Goal: Information Seeking & Learning: Learn about a topic

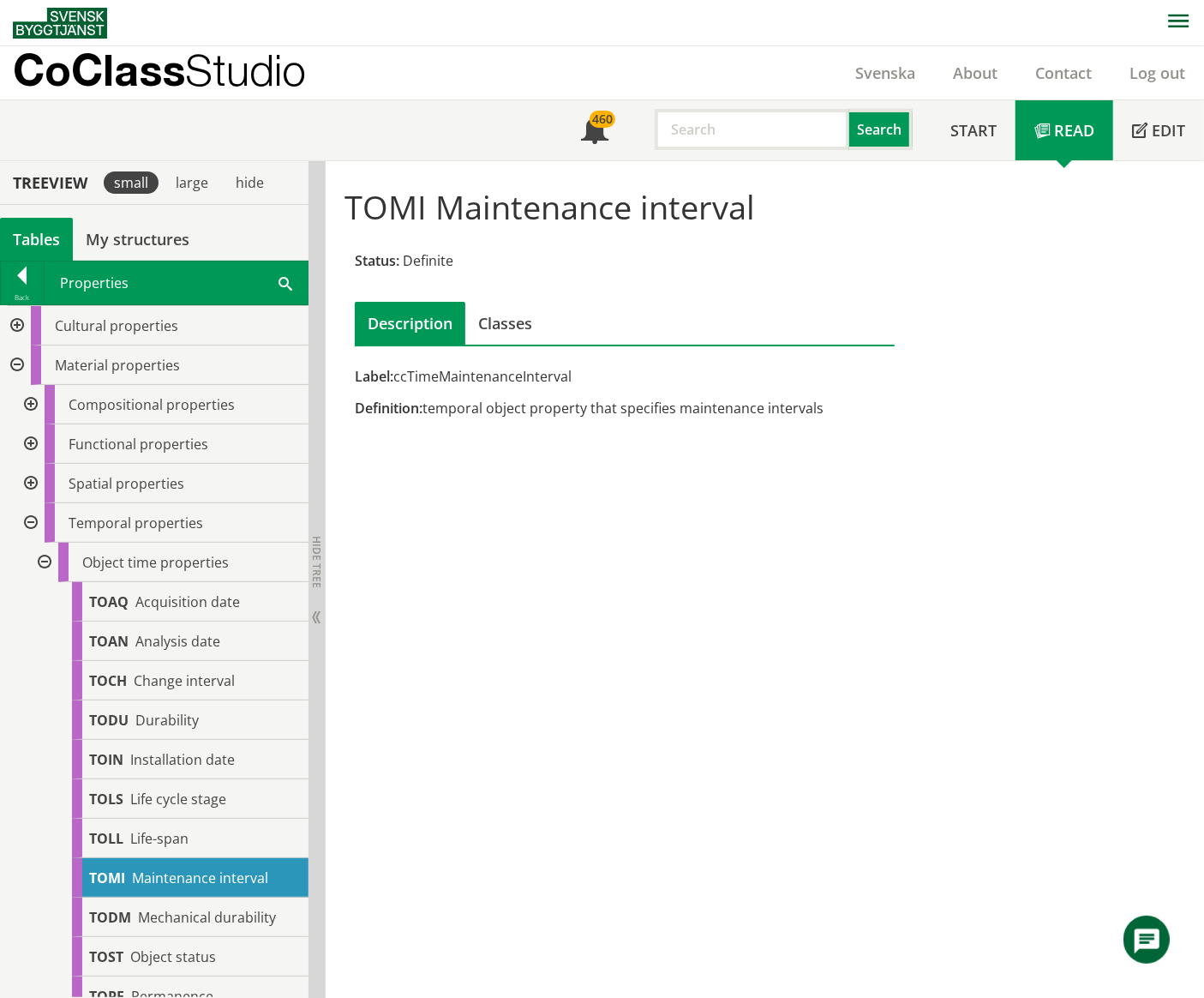
scroll to position [224, 0]
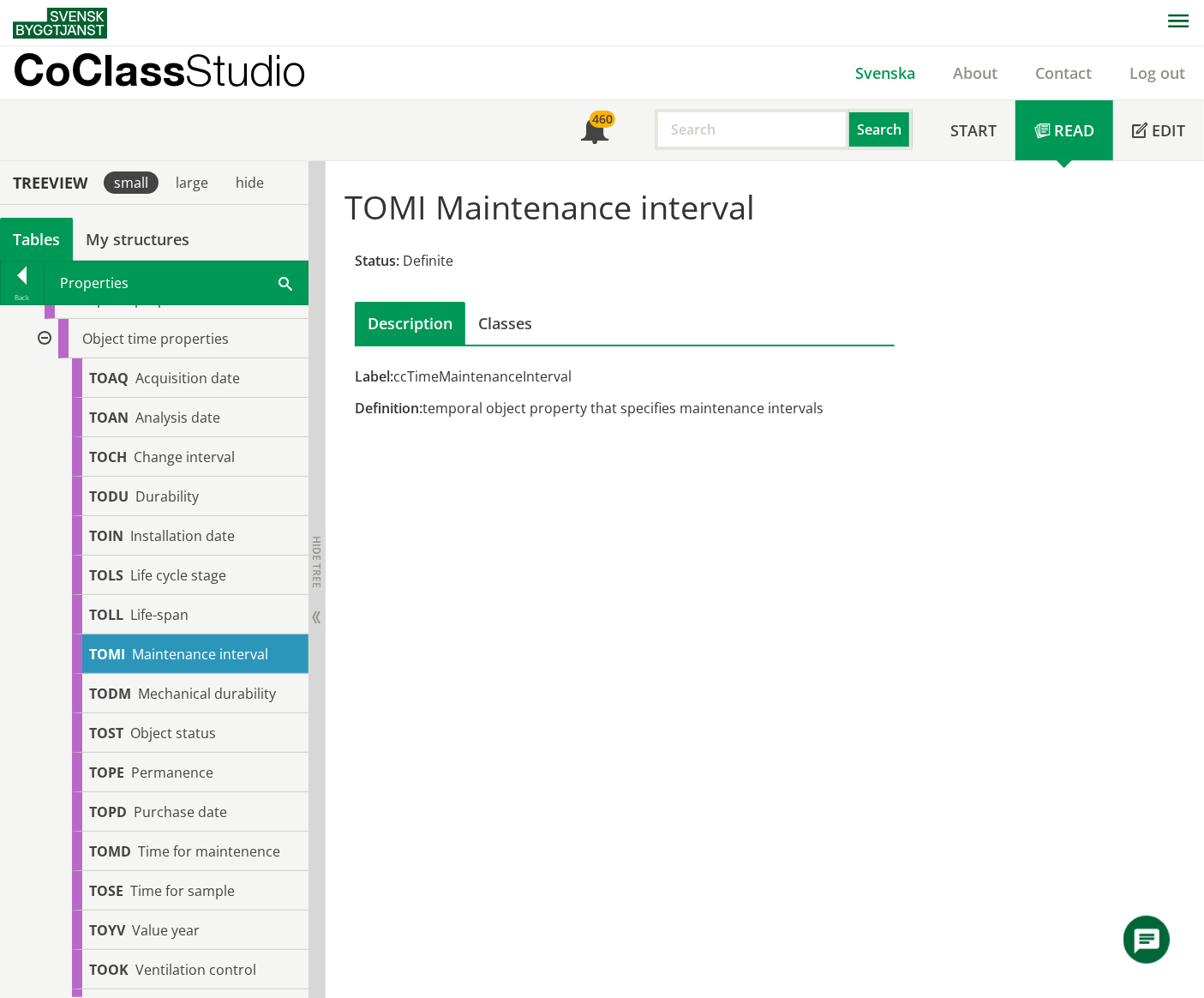
click at [898, 77] on link "Svenska" at bounding box center [884, 73] width 98 height 20
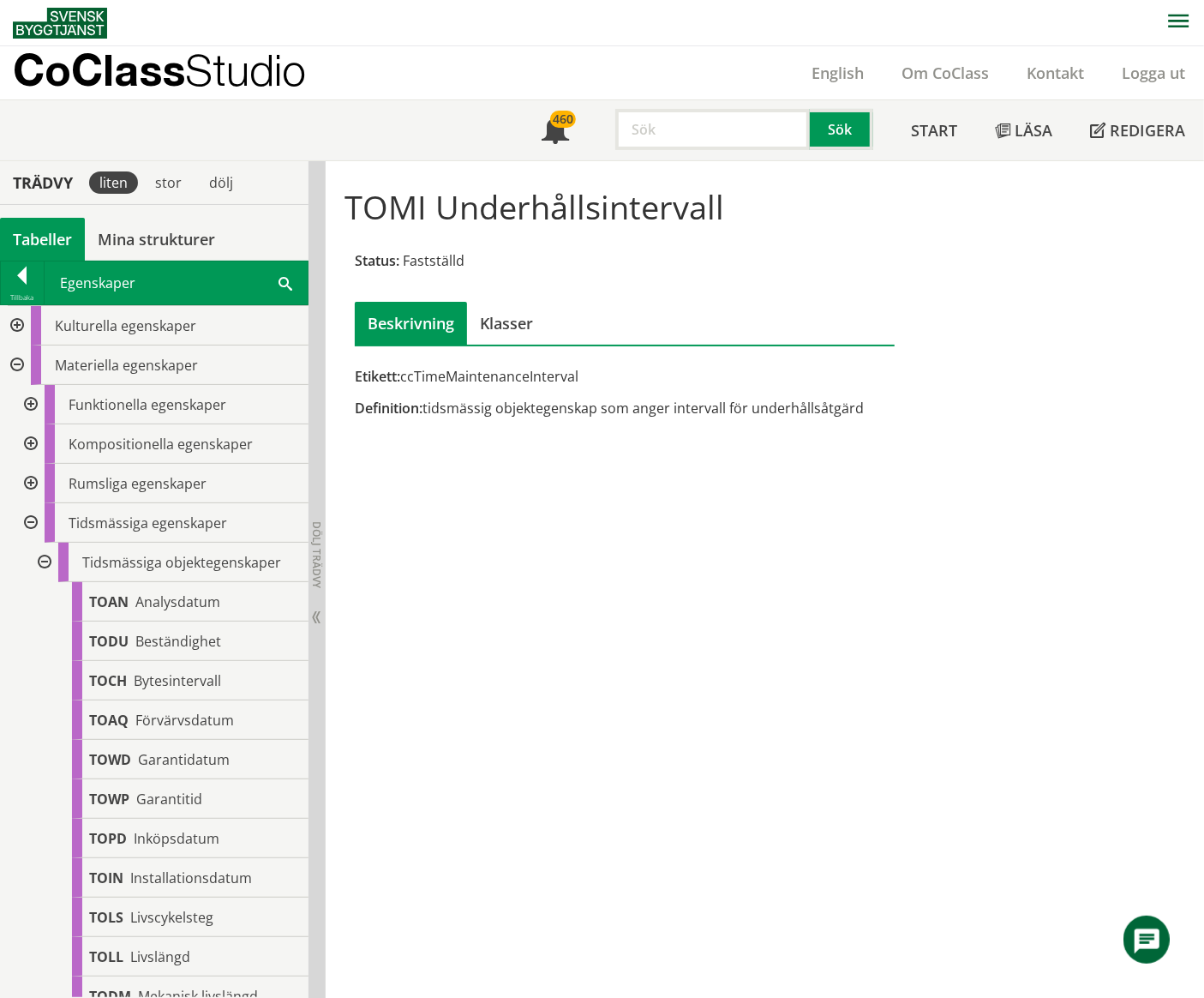
click at [43, 561] on div at bounding box center [43, 562] width 31 height 40
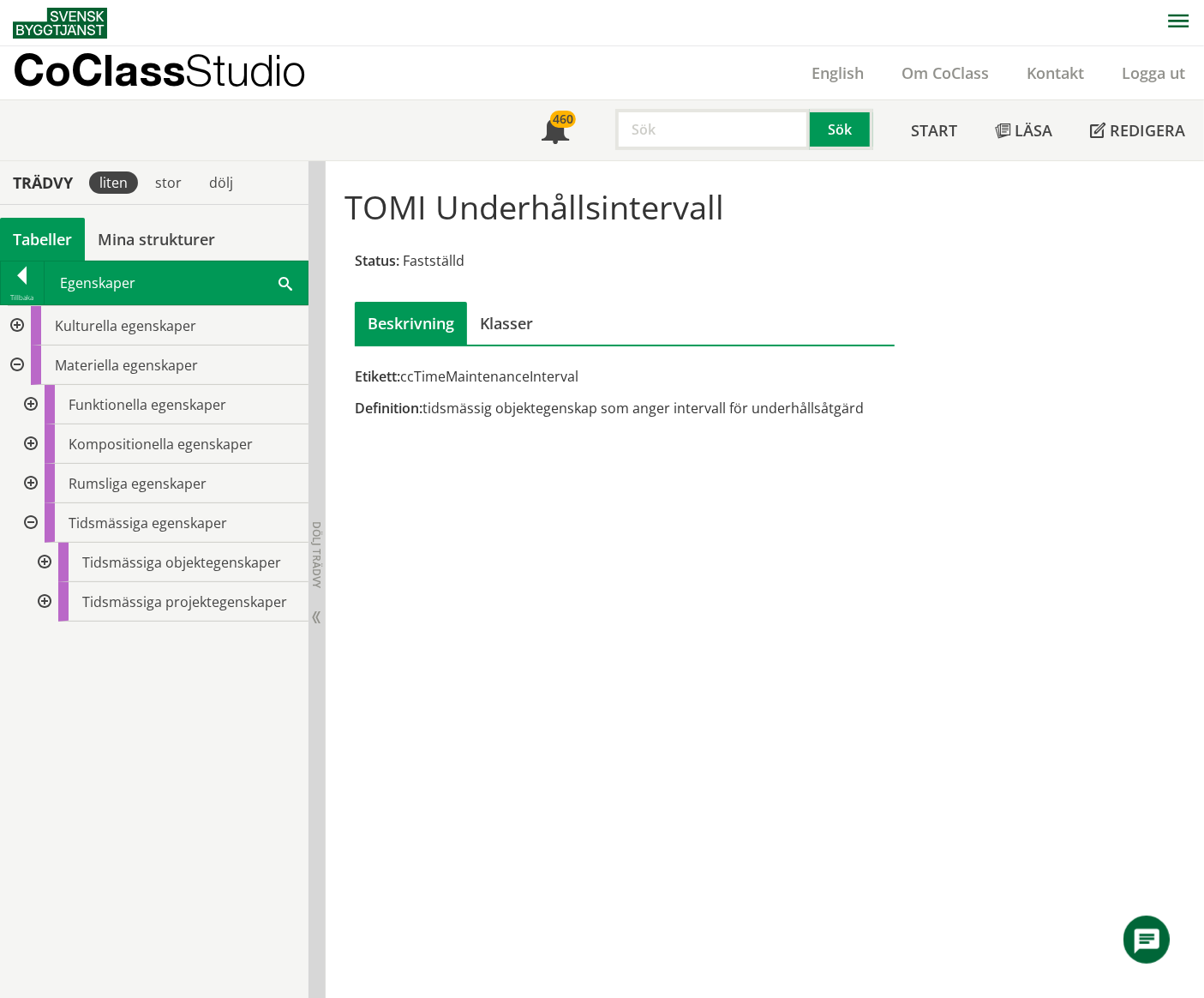
click at [24, 518] on div at bounding box center [29, 522] width 31 height 40
click at [18, 368] on div at bounding box center [15, 365] width 31 height 40
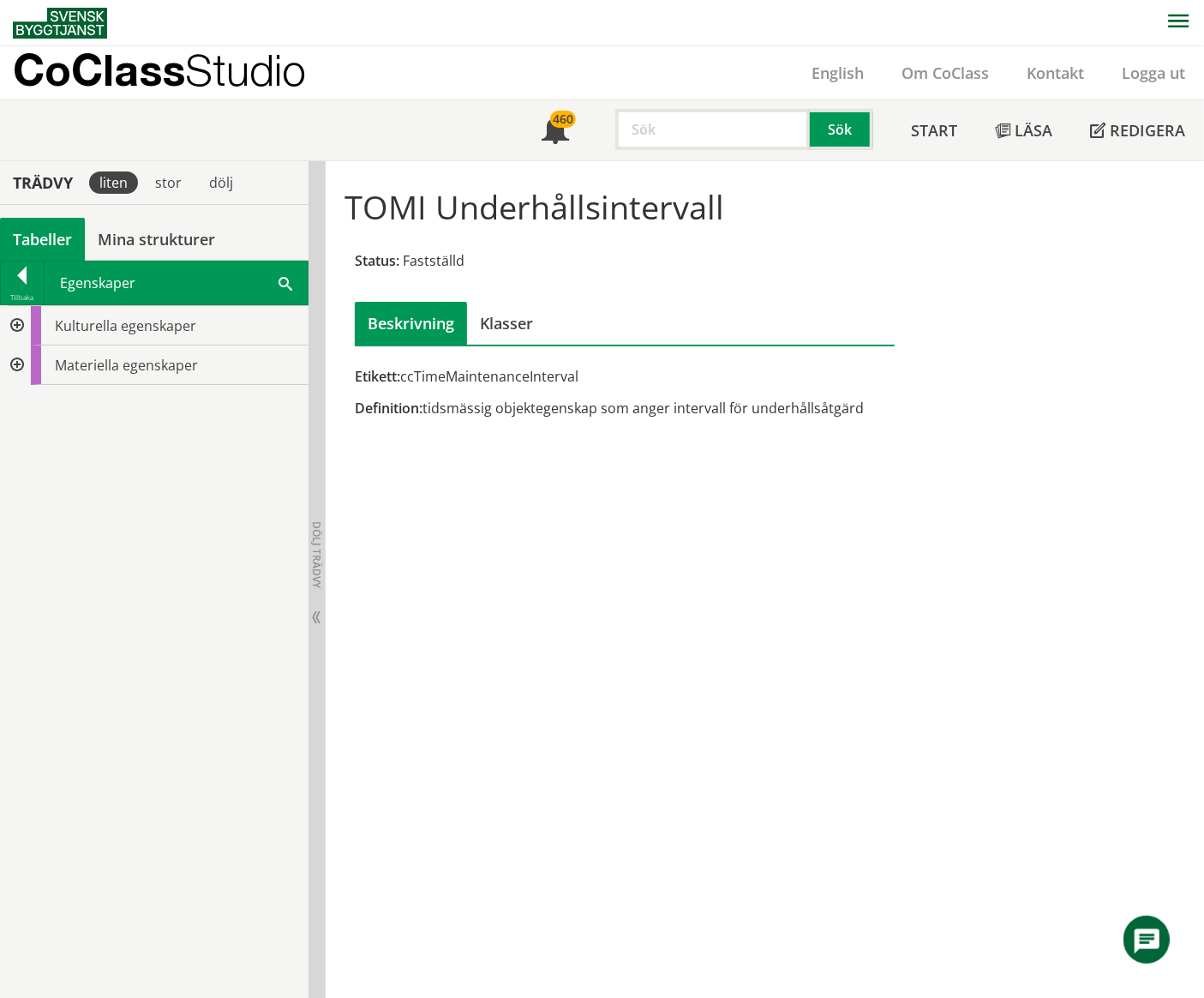
click at [15, 327] on div at bounding box center [15, 326] width 31 height 40
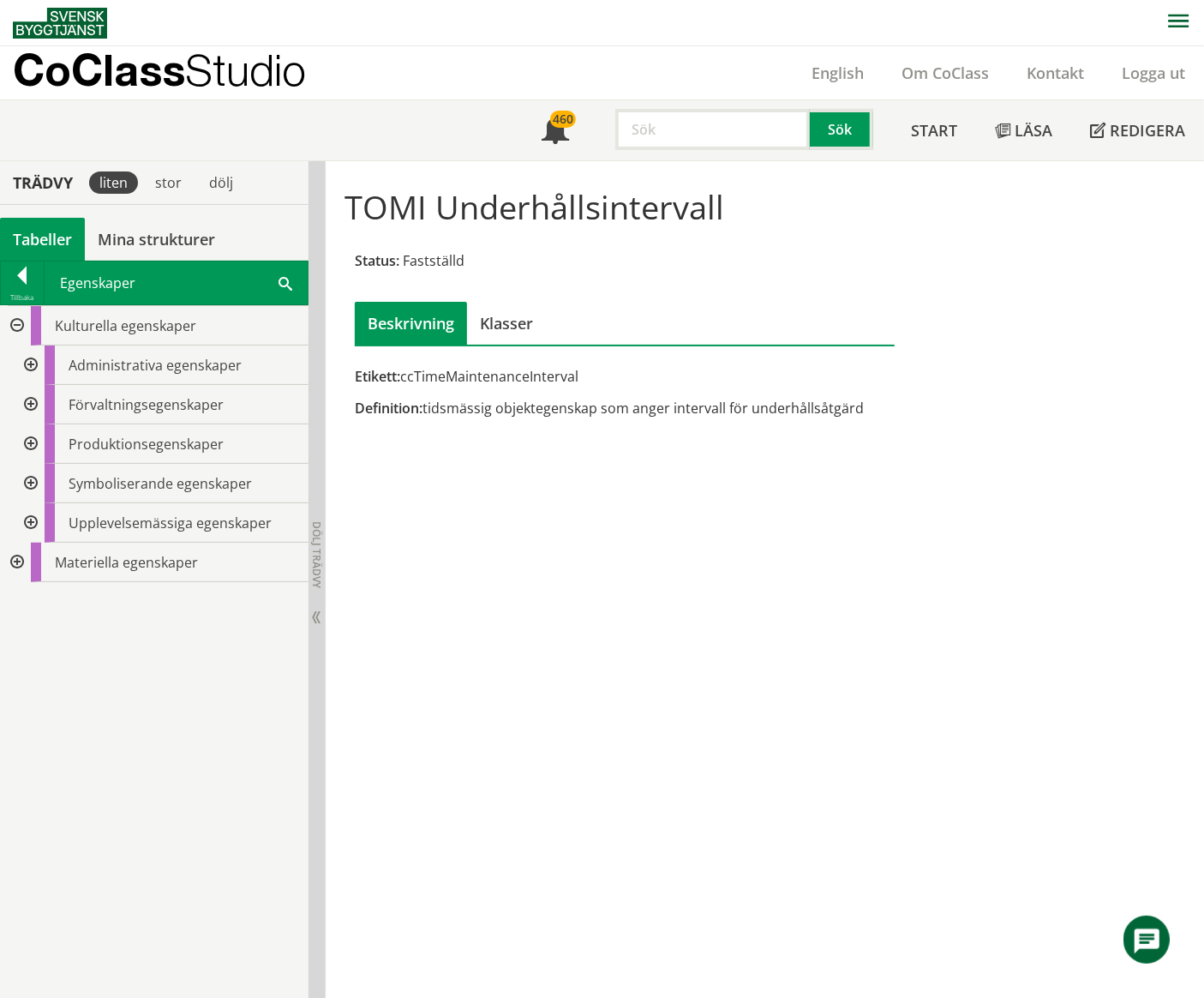
click at [31, 363] on div at bounding box center [29, 365] width 31 height 40
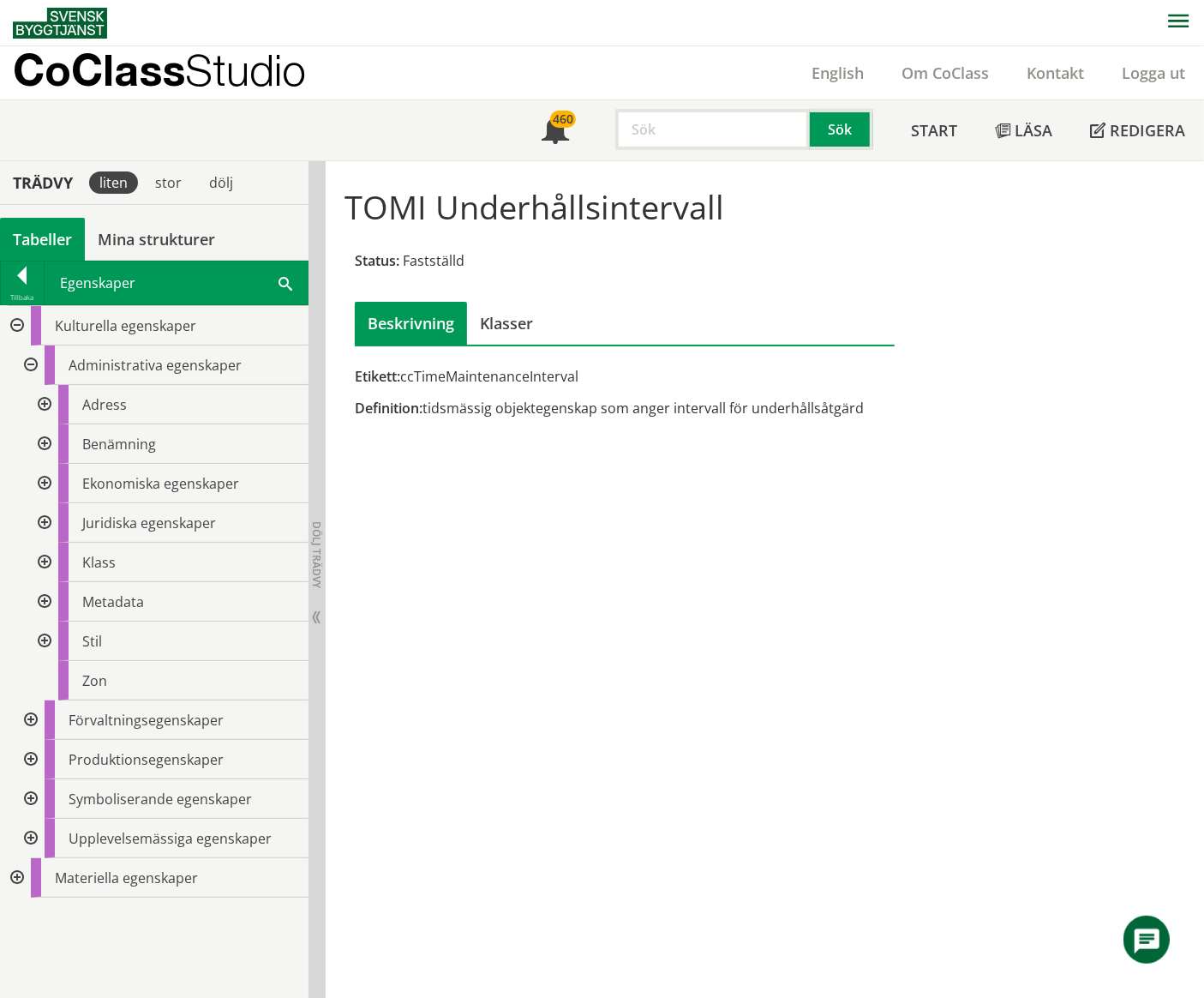
click at [45, 487] on div at bounding box center [43, 483] width 31 height 40
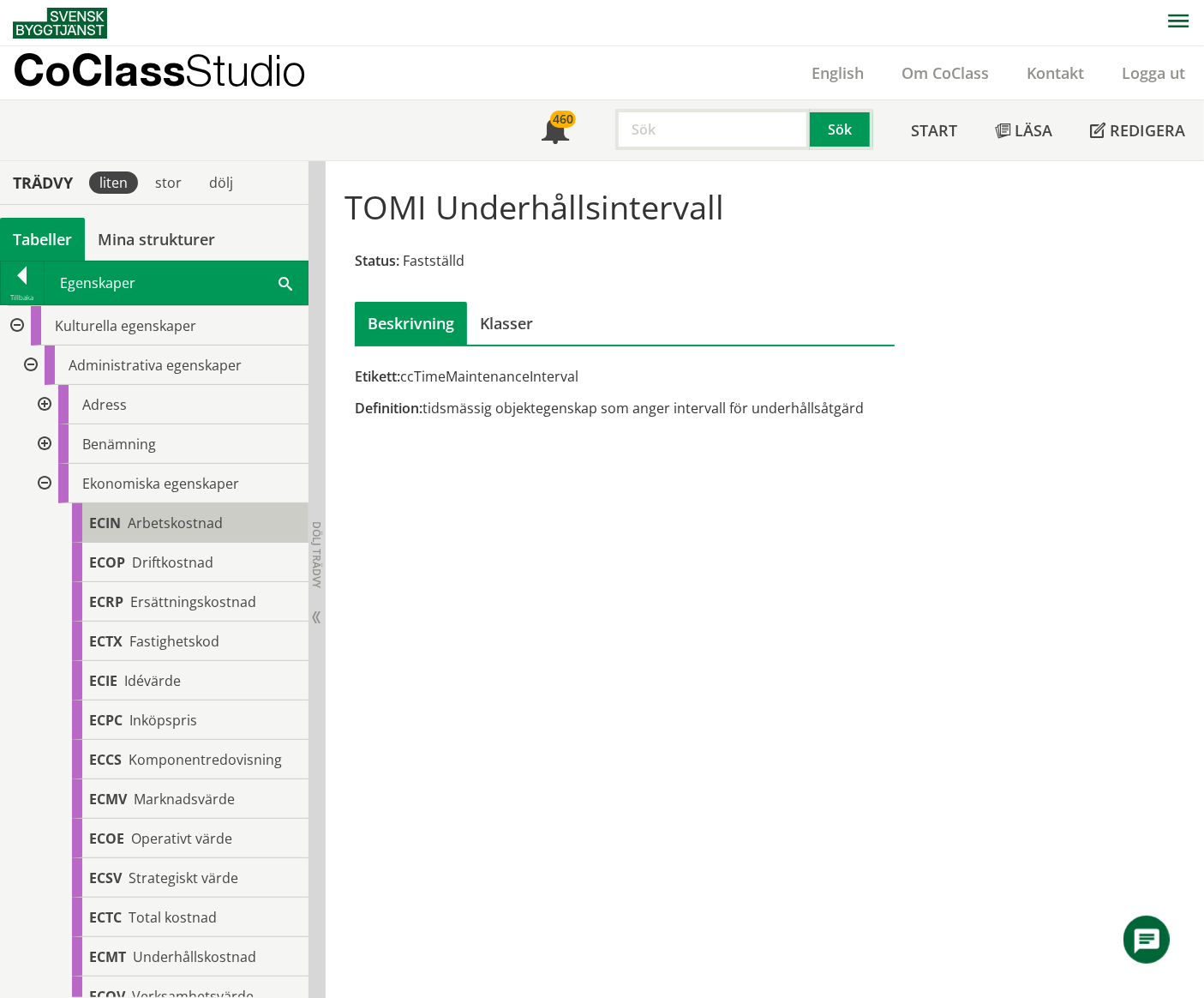
scroll to position [114, 0]
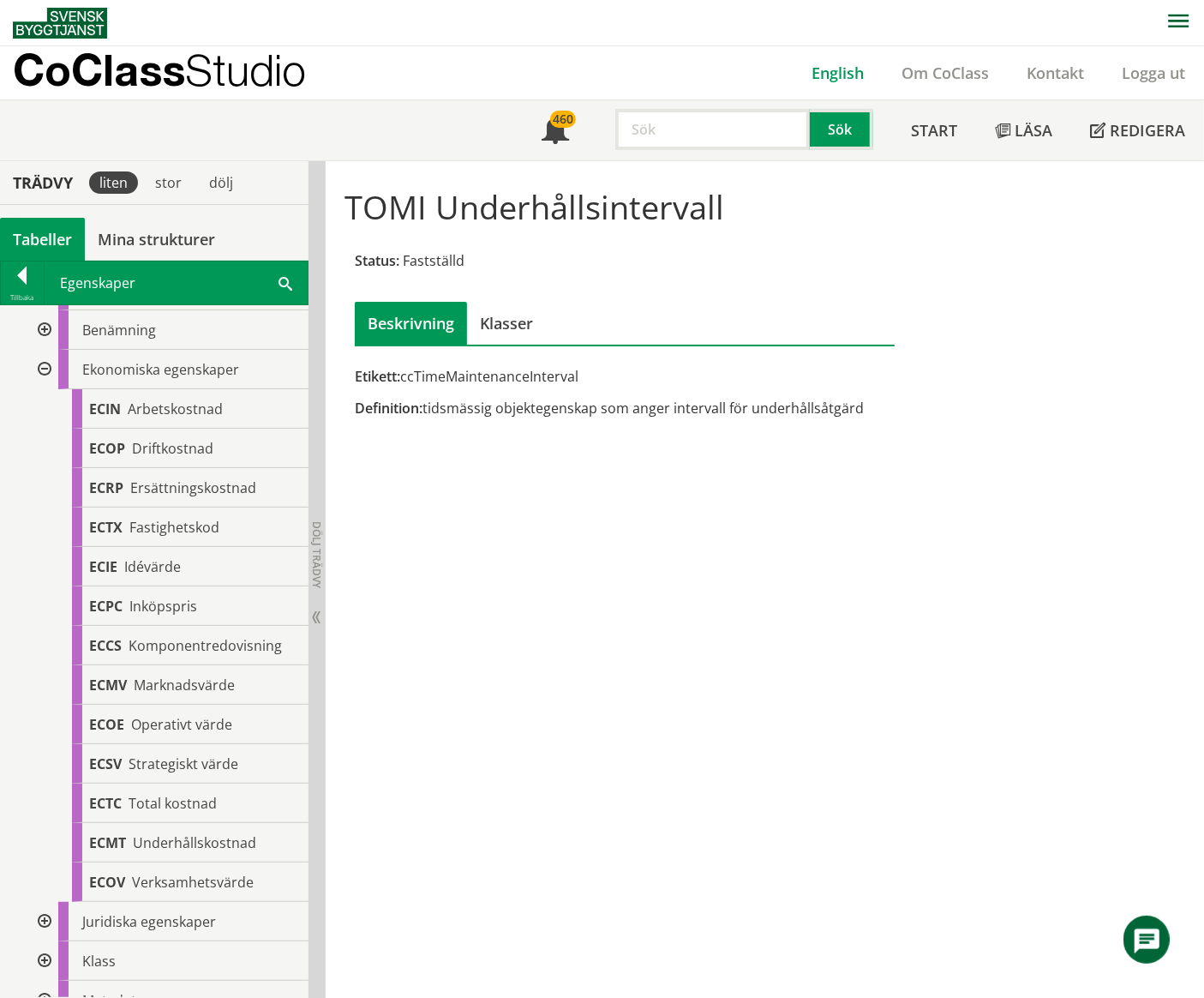
click at [854, 77] on link "English" at bounding box center [837, 73] width 90 height 20
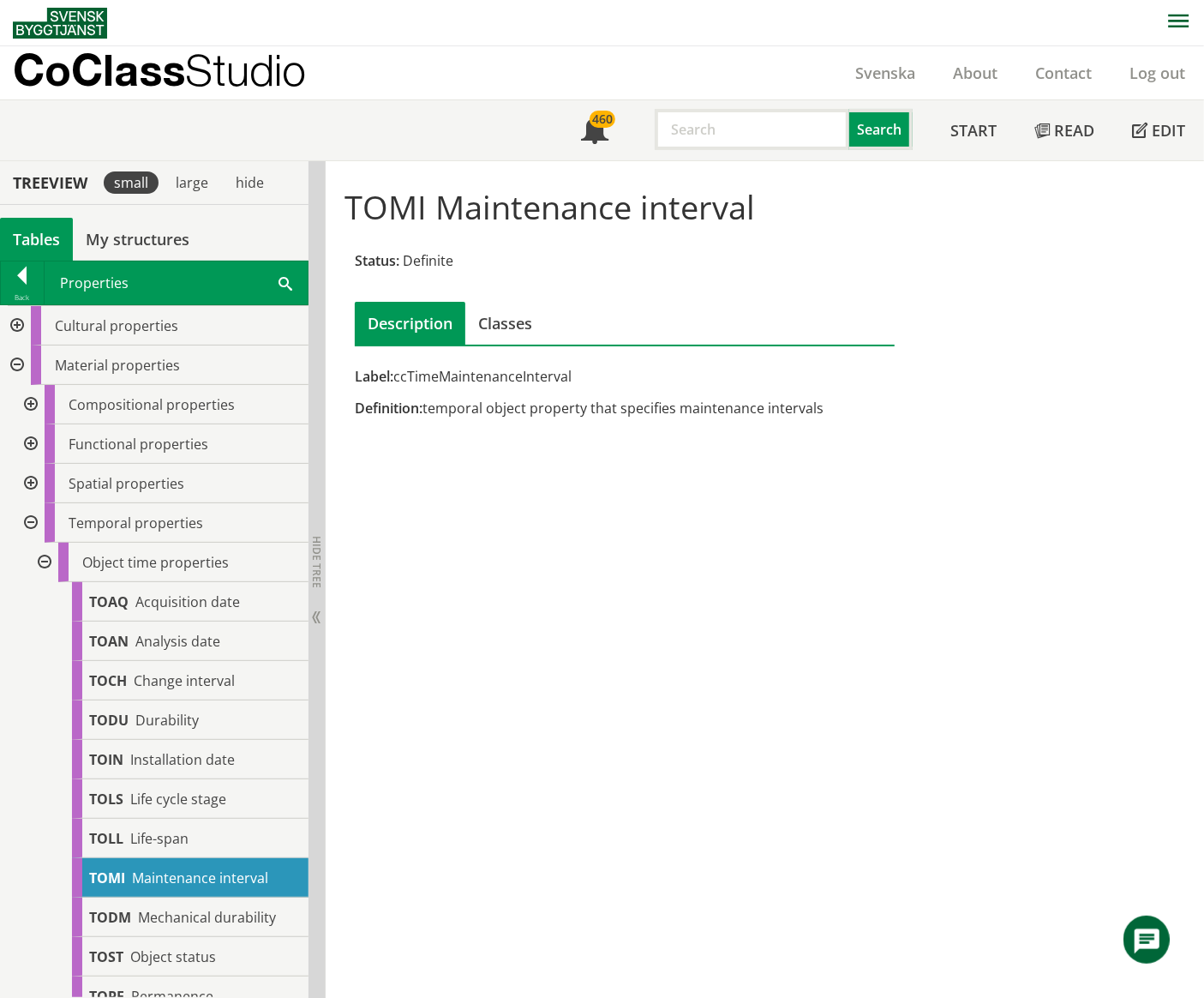
click at [17, 330] on div at bounding box center [15, 326] width 31 height 40
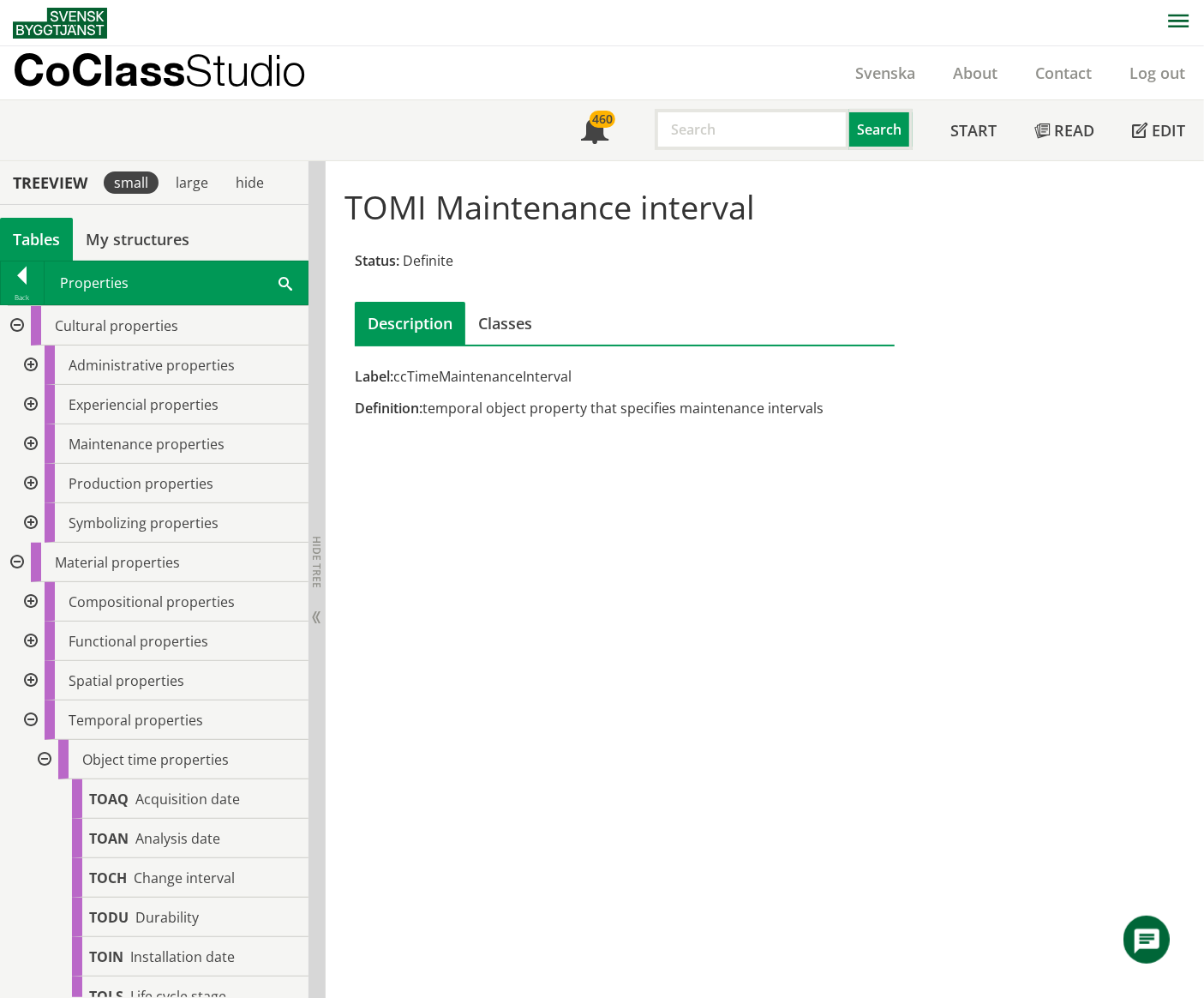
click at [31, 368] on div at bounding box center [29, 365] width 31 height 40
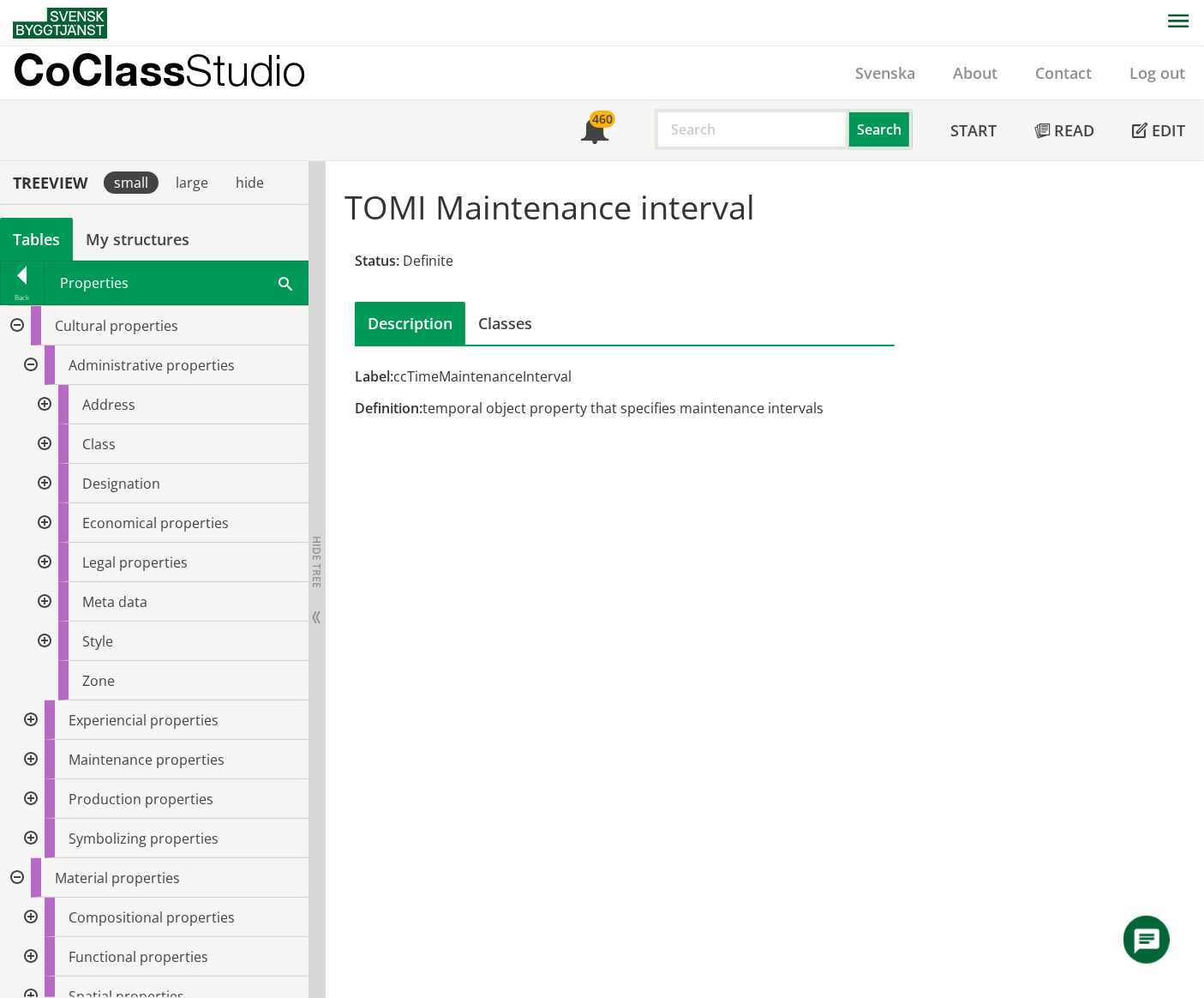
click at [45, 517] on div at bounding box center [43, 522] width 31 height 40
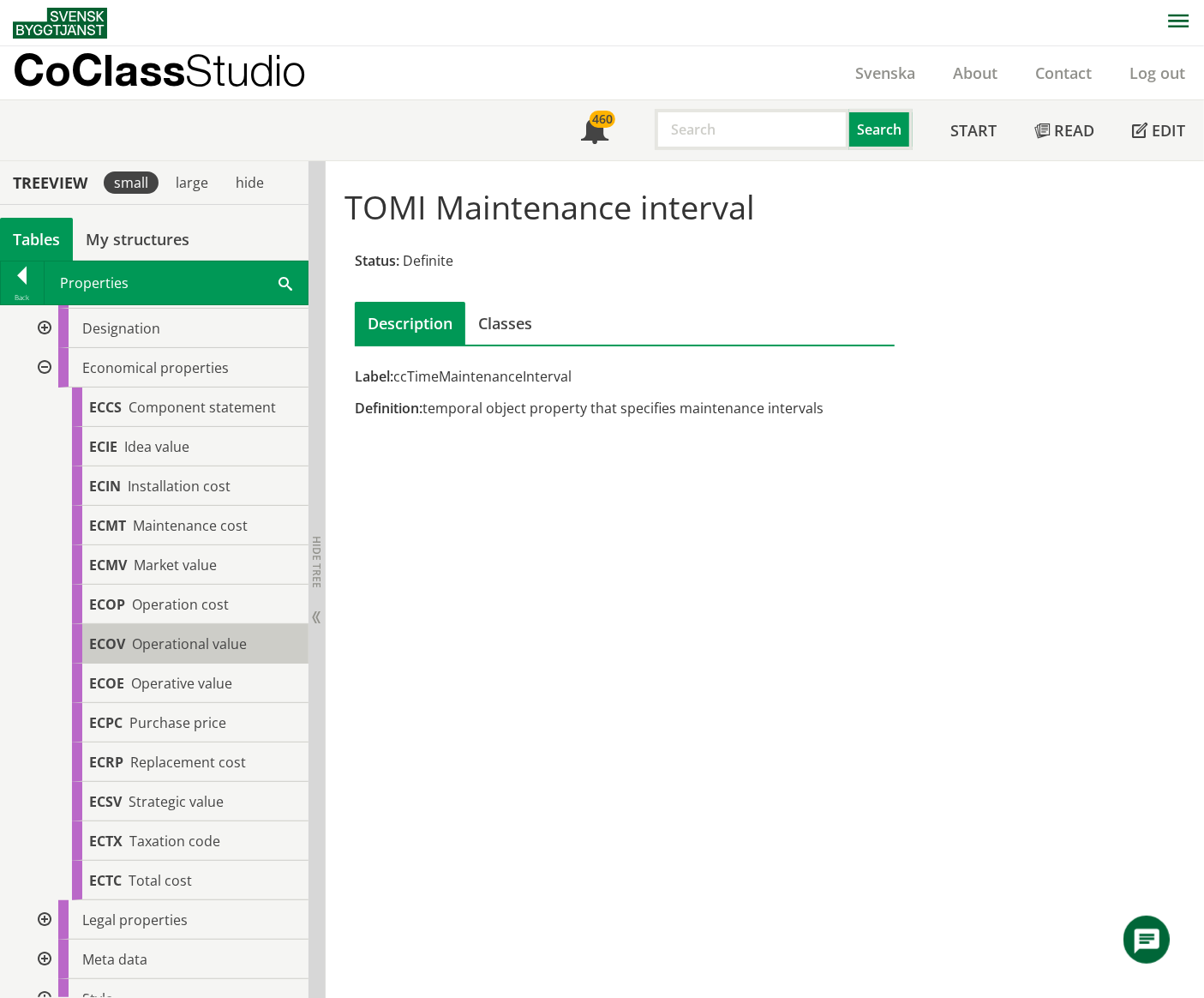
scroll to position [114, 0]
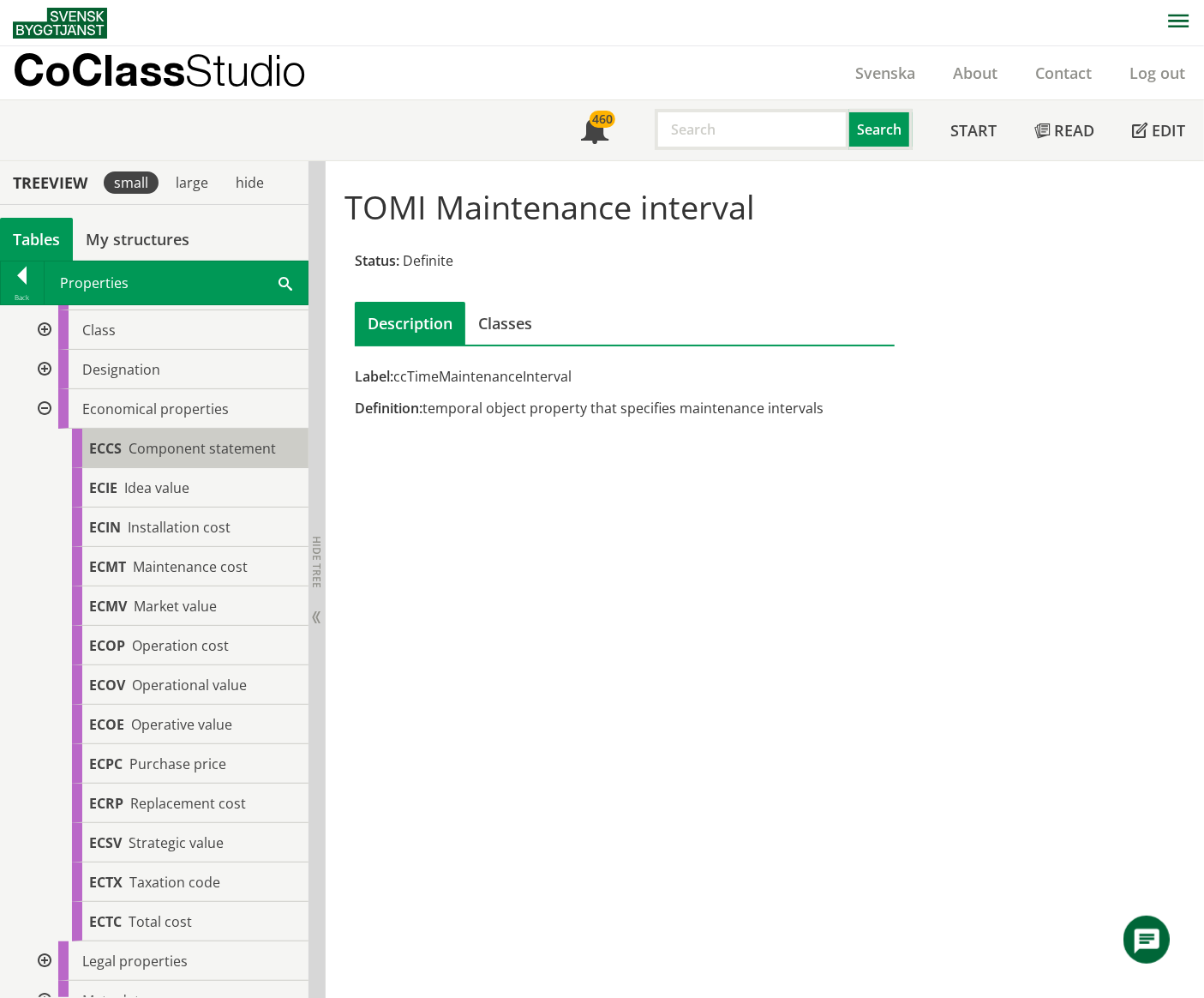
click at [185, 450] on span "Component statement" at bounding box center [202, 448] width 147 height 18
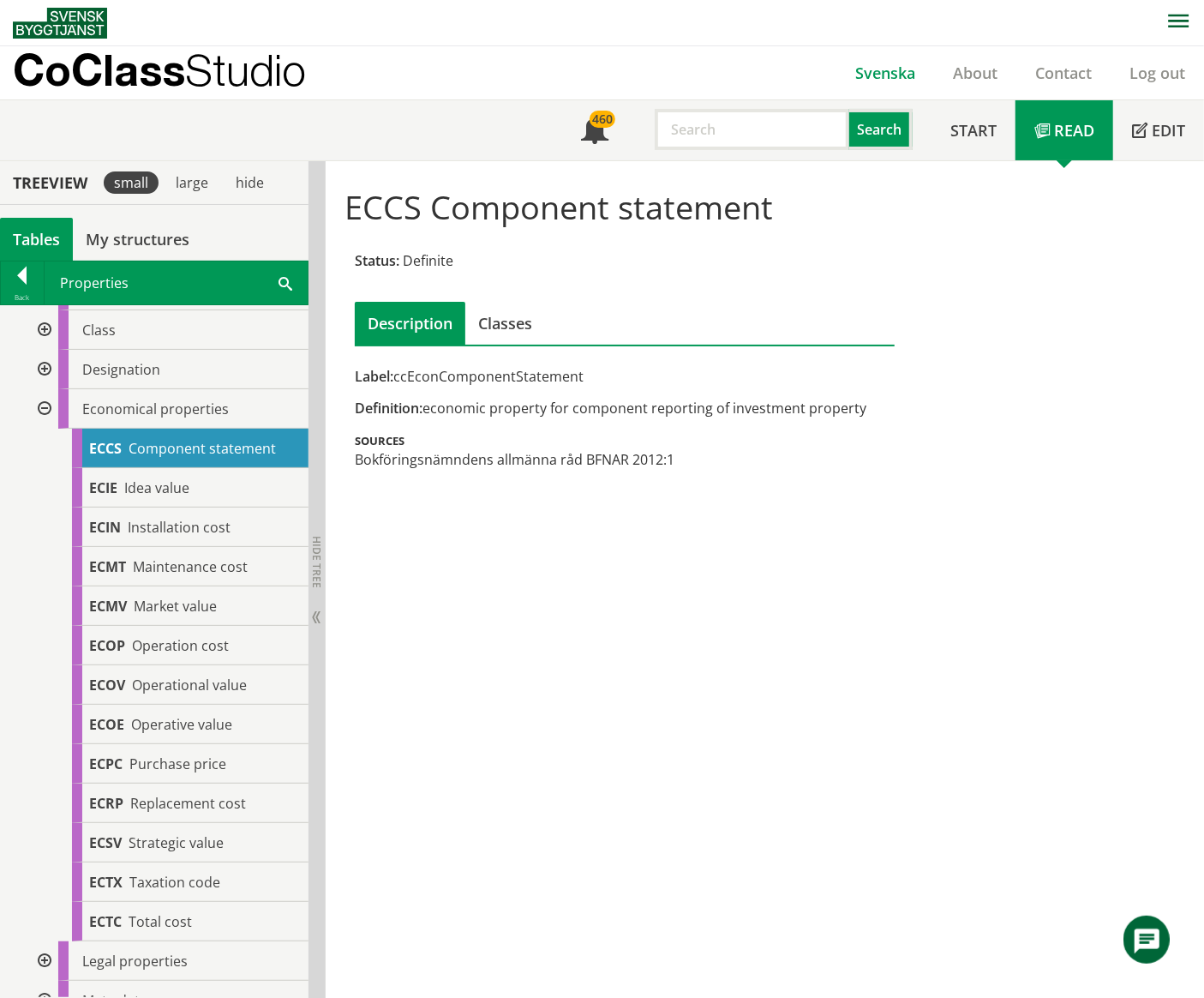
click at [881, 67] on link "Svenska" at bounding box center [884, 73] width 98 height 20
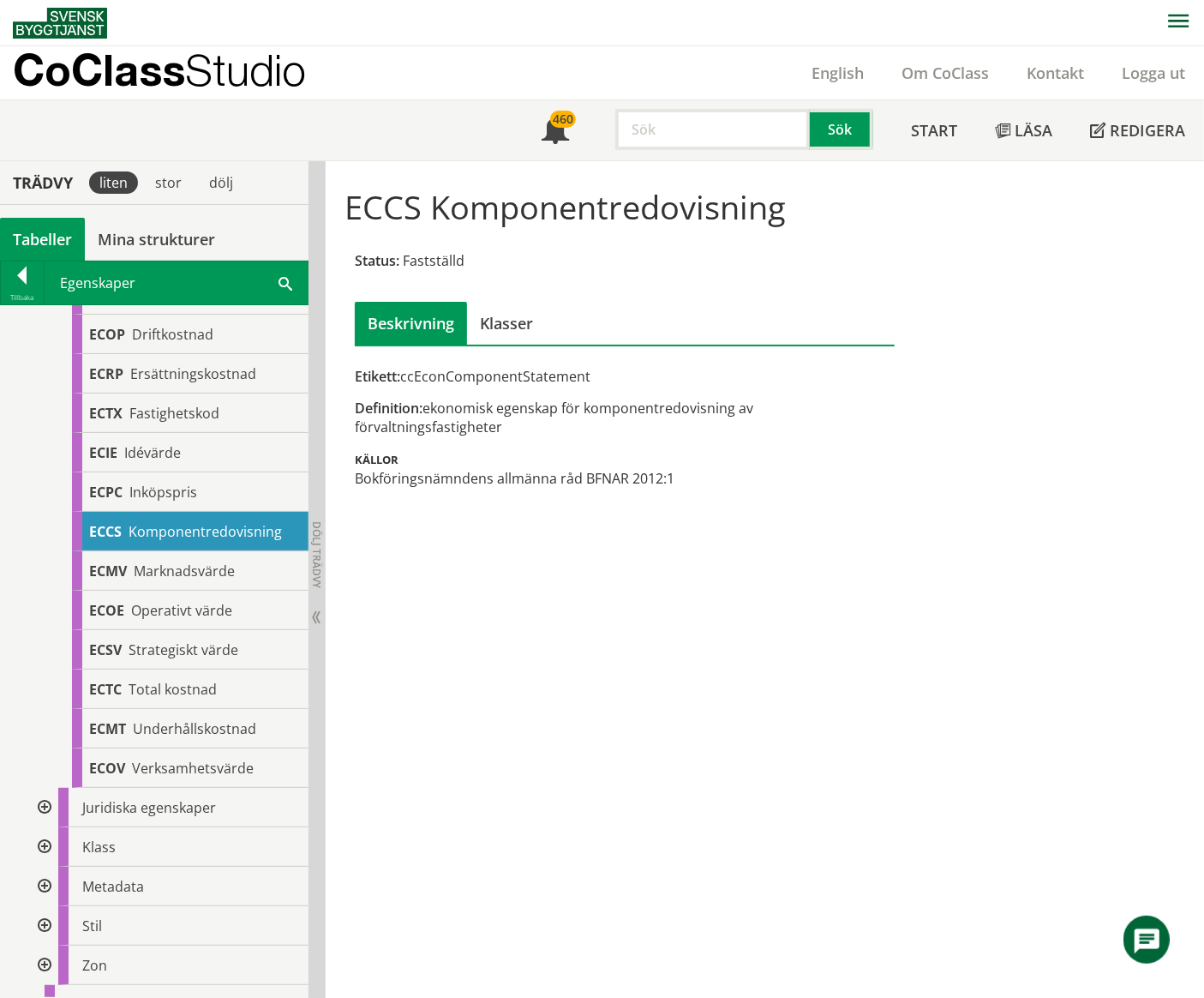
scroll to position [114, 0]
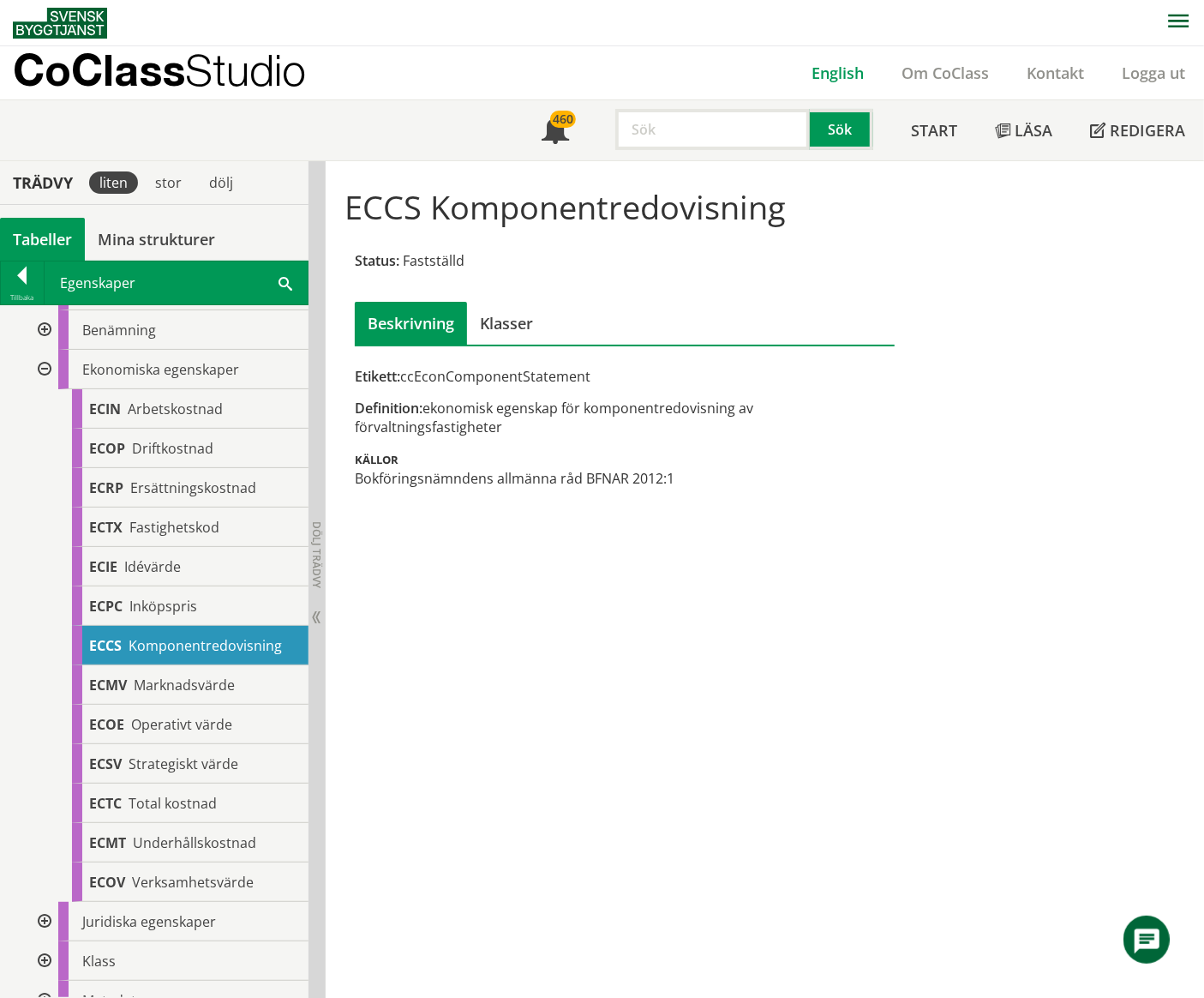
click at [835, 76] on link "English" at bounding box center [837, 73] width 90 height 20
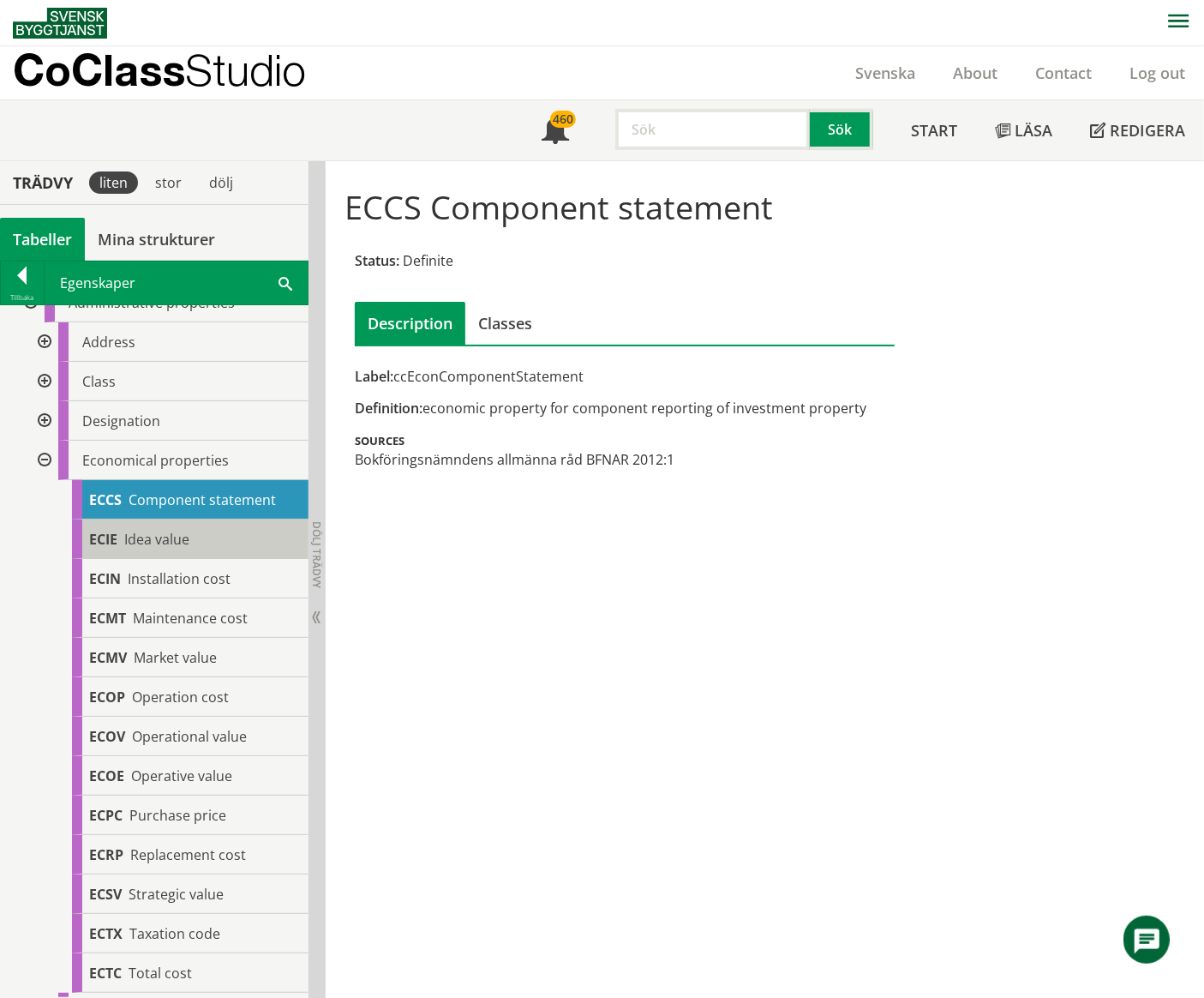
scroll to position [114, 0]
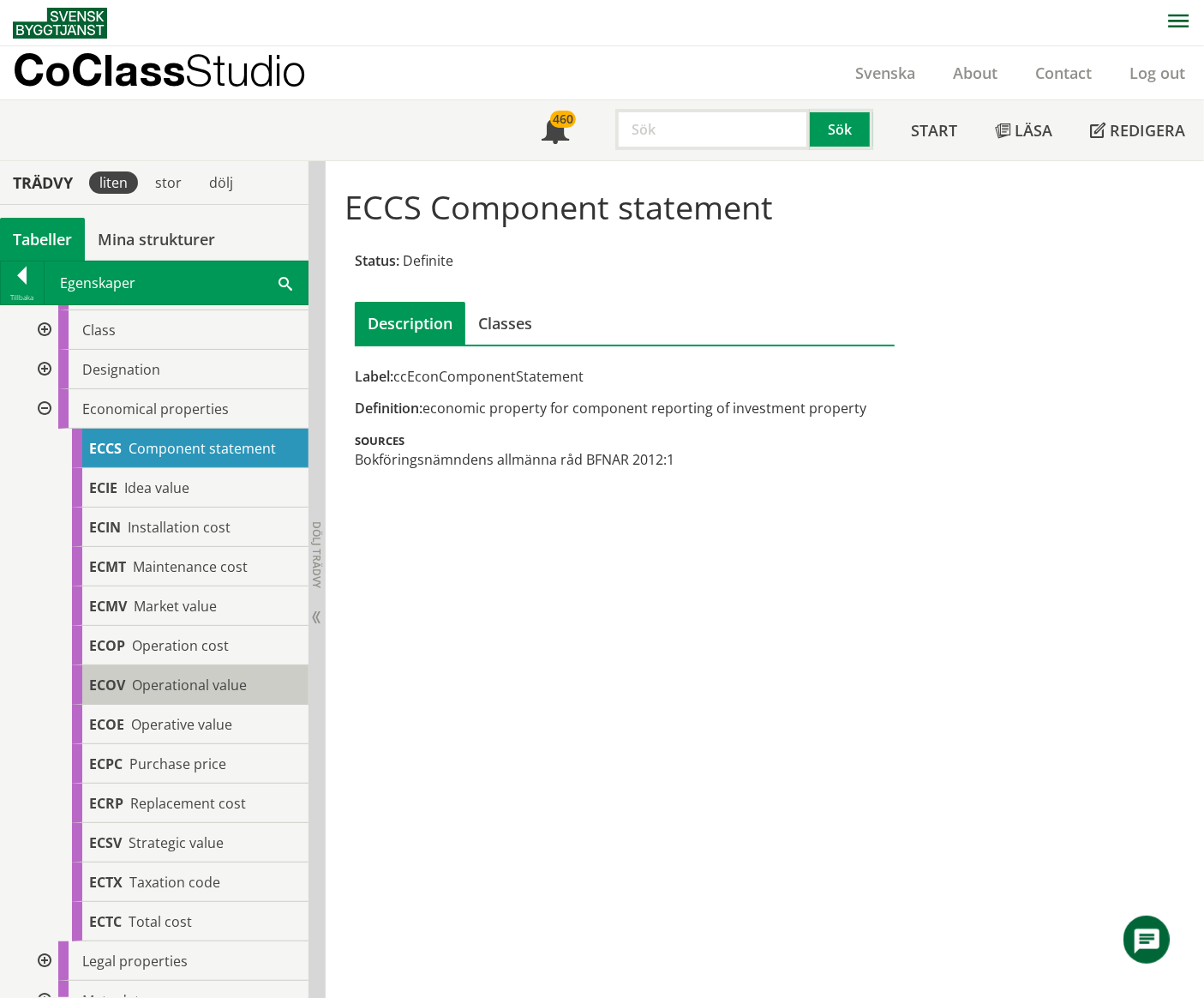
click at [234, 687] on span "Operational value" at bounding box center [189, 684] width 115 height 18
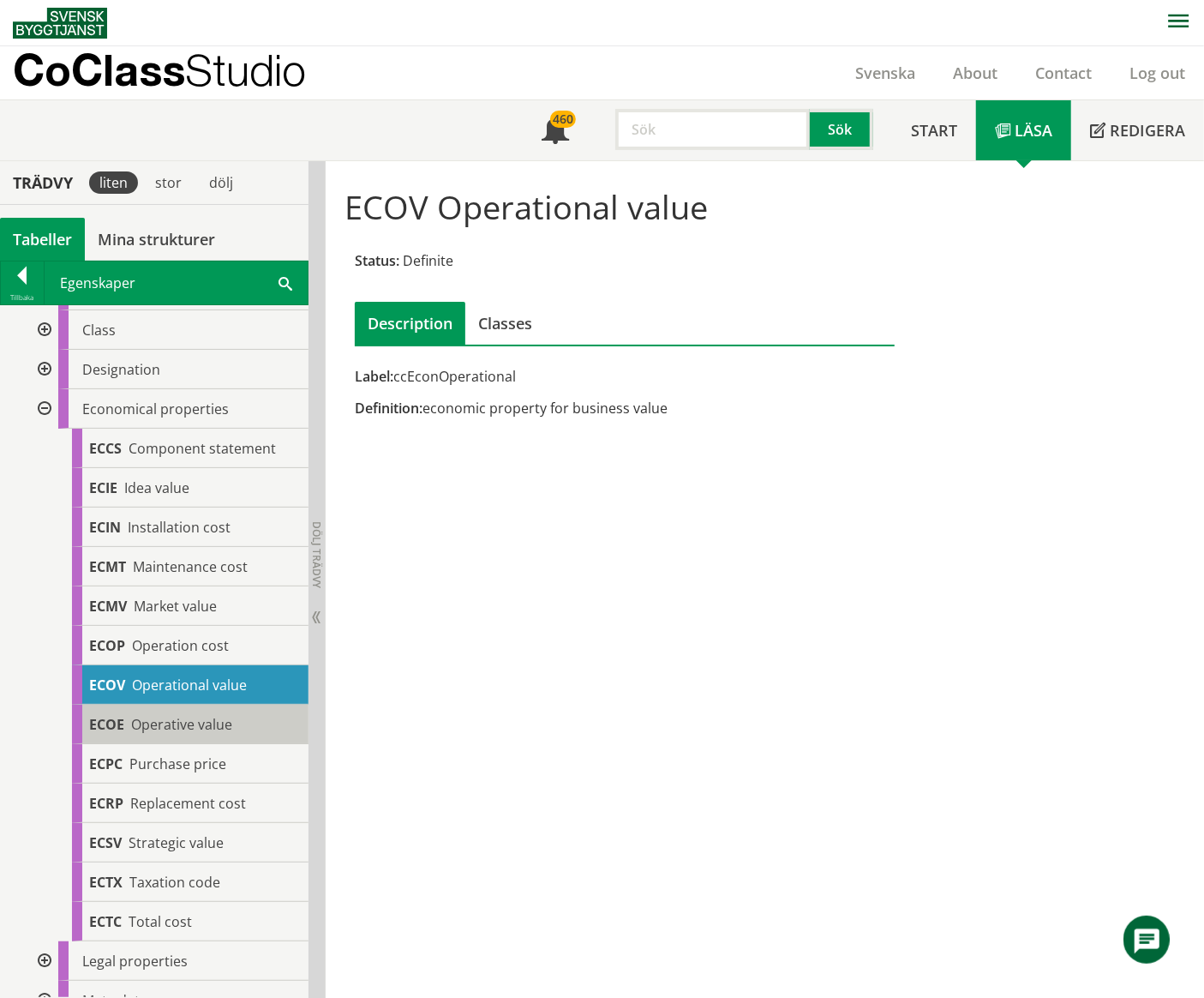
click at [227, 718] on span "Operative value" at bounding box center [181, 724] width 101 height 18
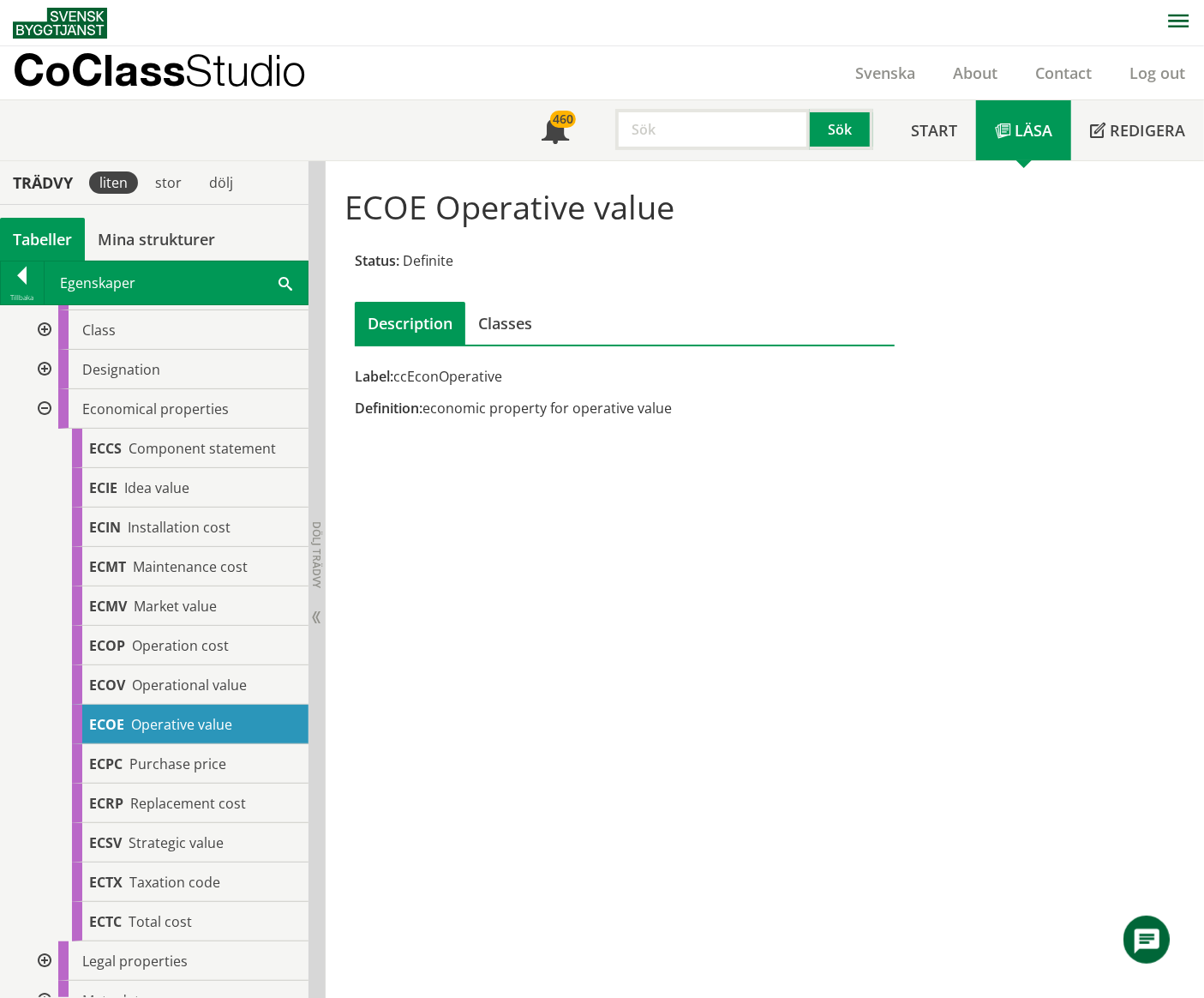
click at [42, 408] on div at bounding box center [43, 409] width 31 height 40
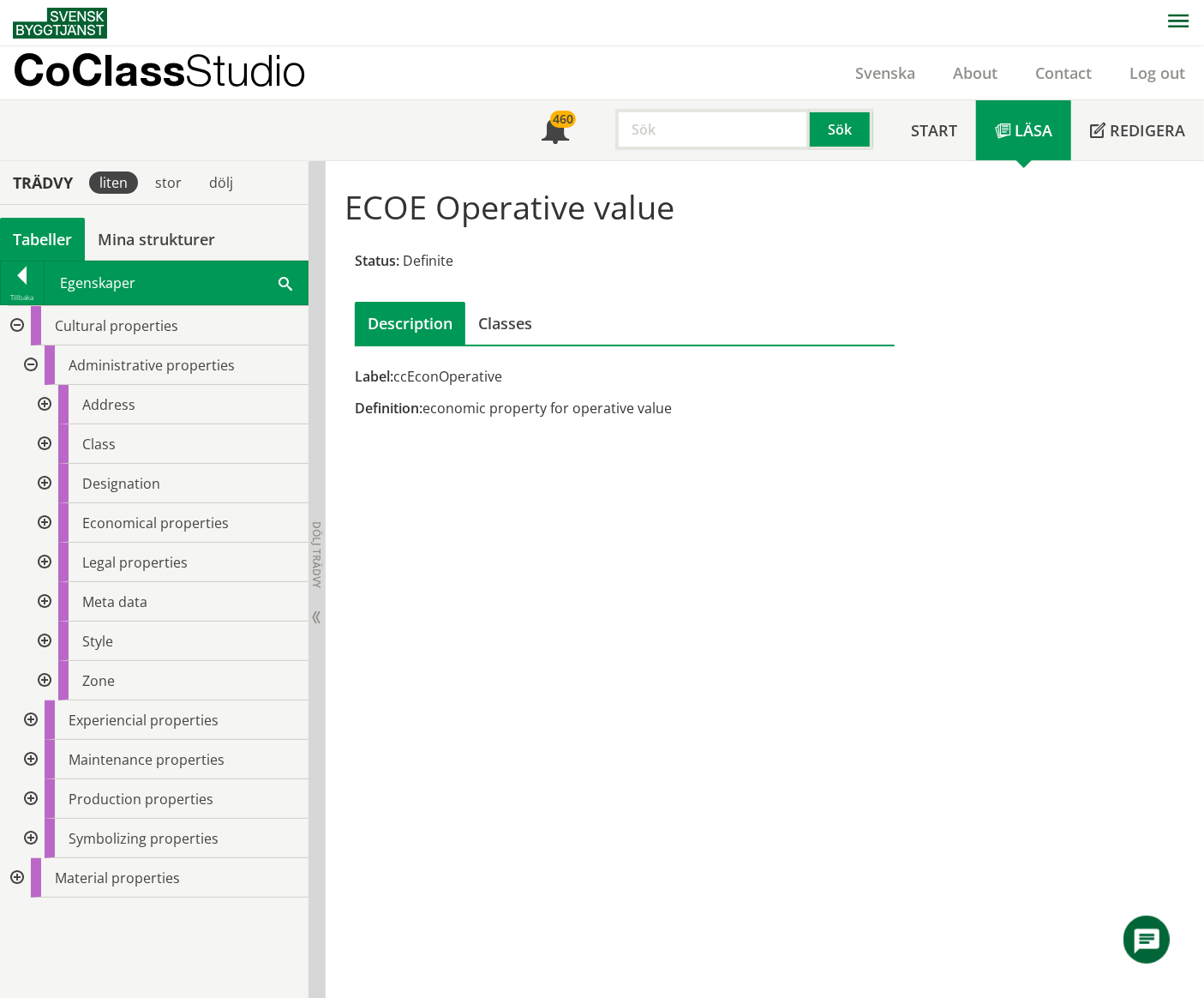
click at [43, 568] on div at bounding box center [43, 562] width 31 height 40
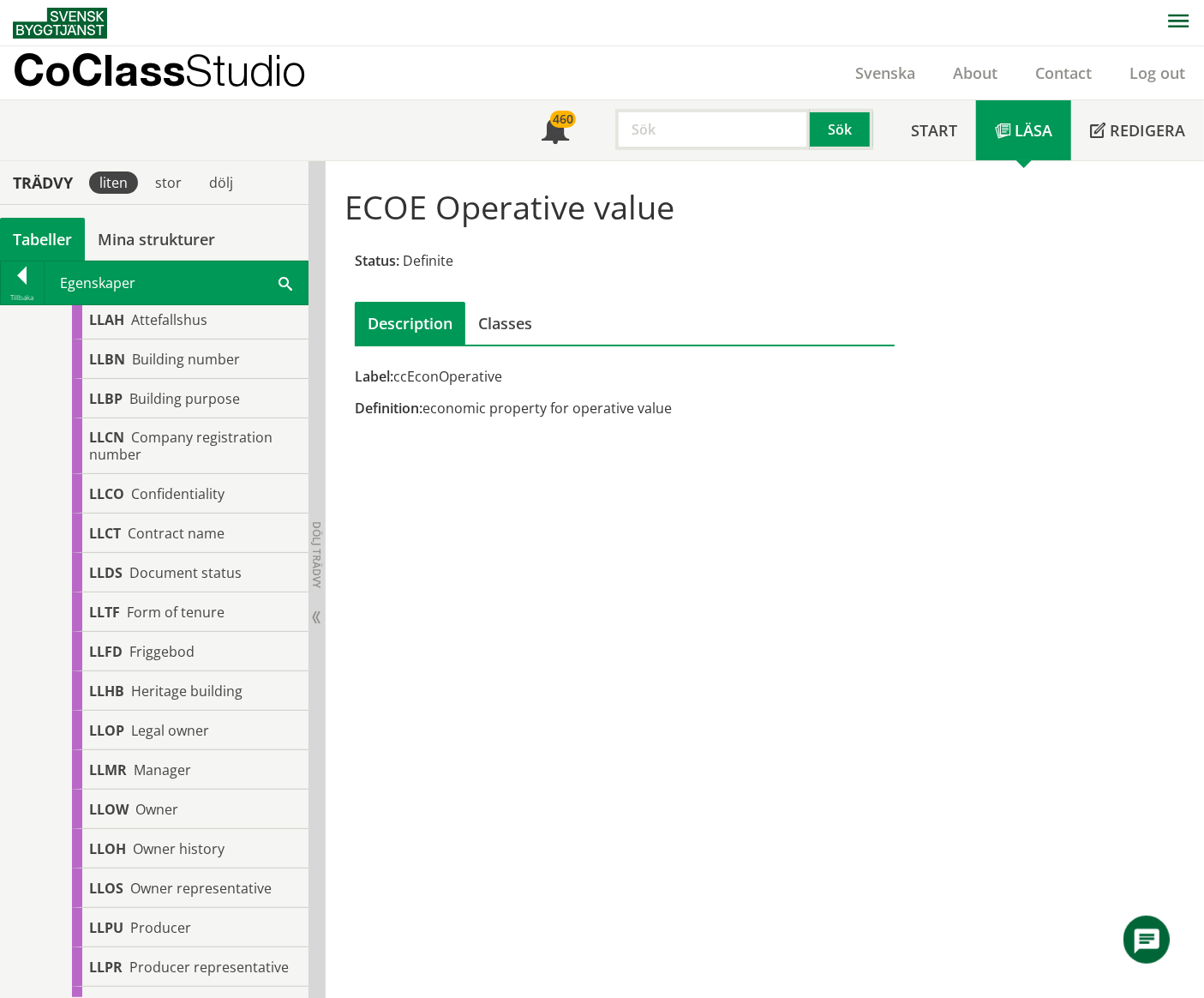
scroll to position [228, 0]
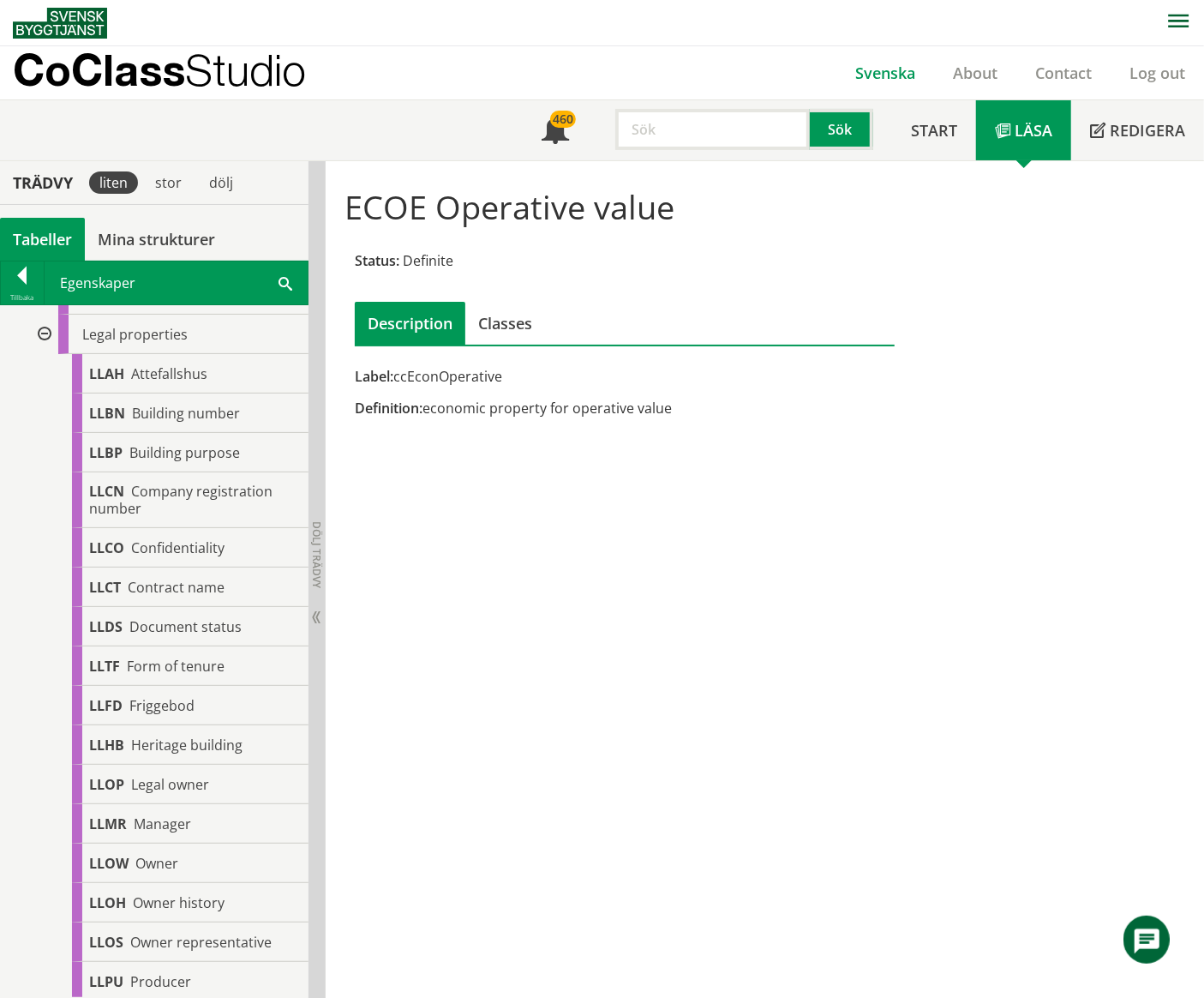
click at [888, 71] on link "Svenska" at bounding box center [884, 73] width 98 height 20
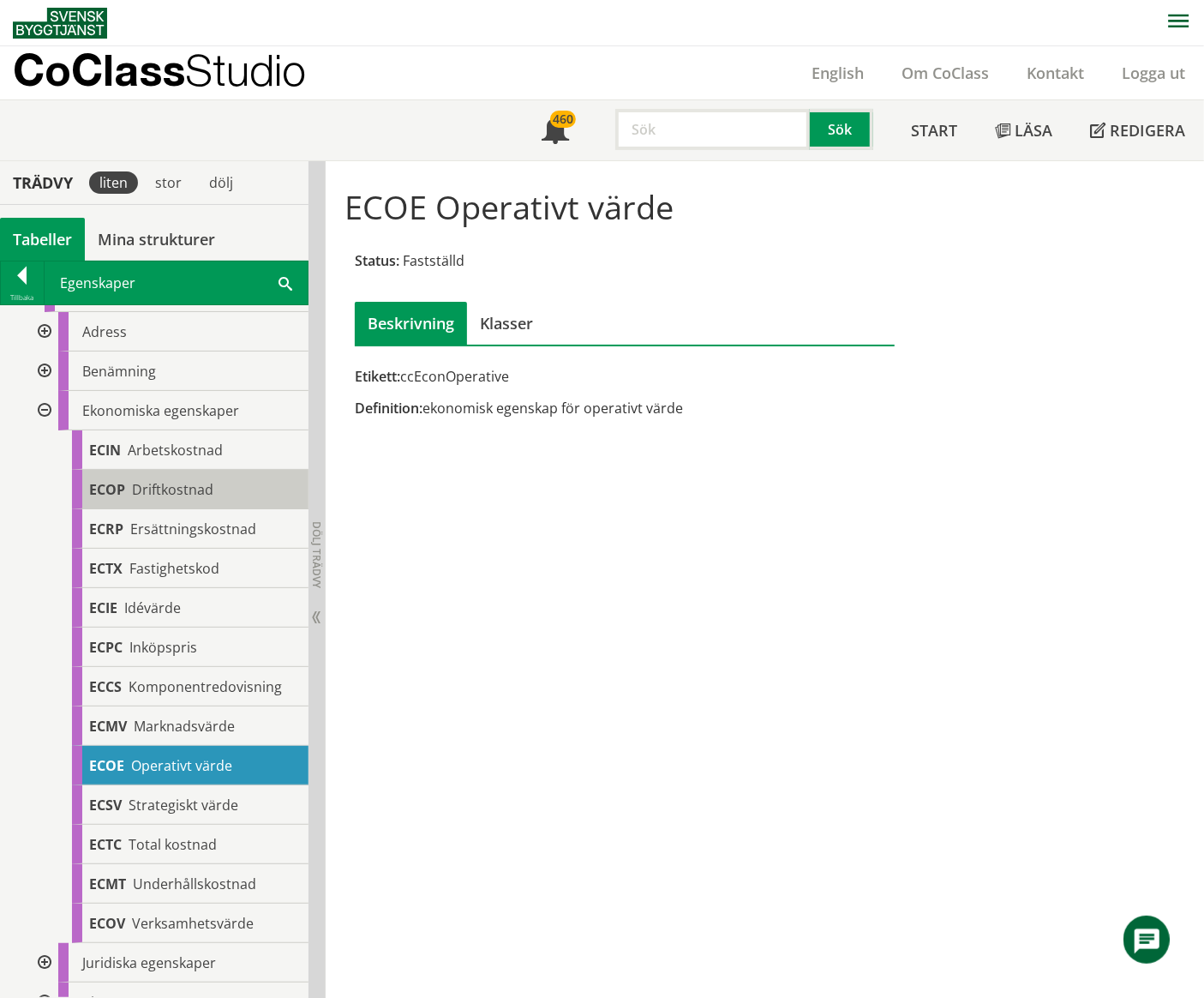
scroll to position [114, 0]
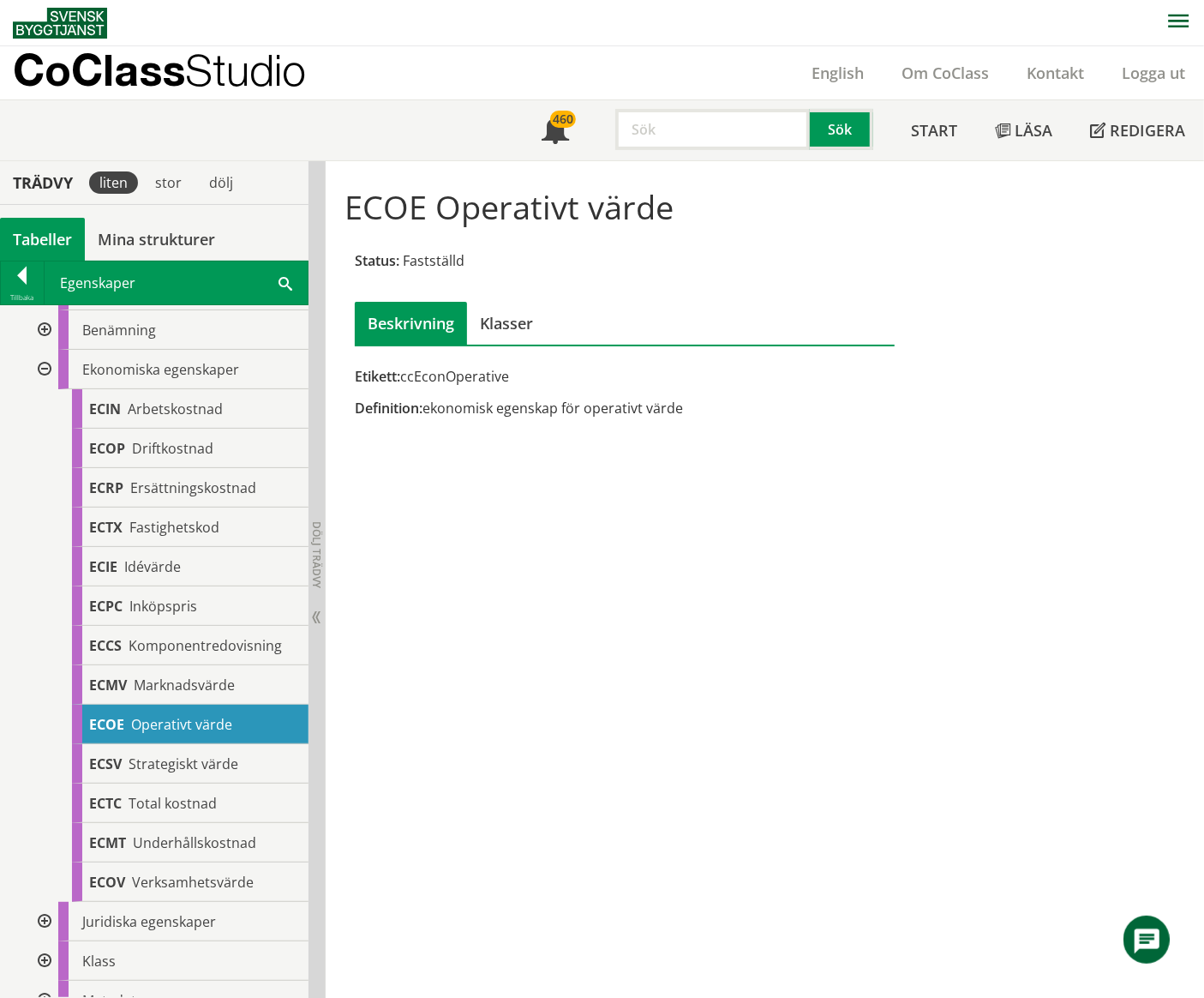
click at [42, 370] on div at bounding box center [43, 369] width 31 height 40
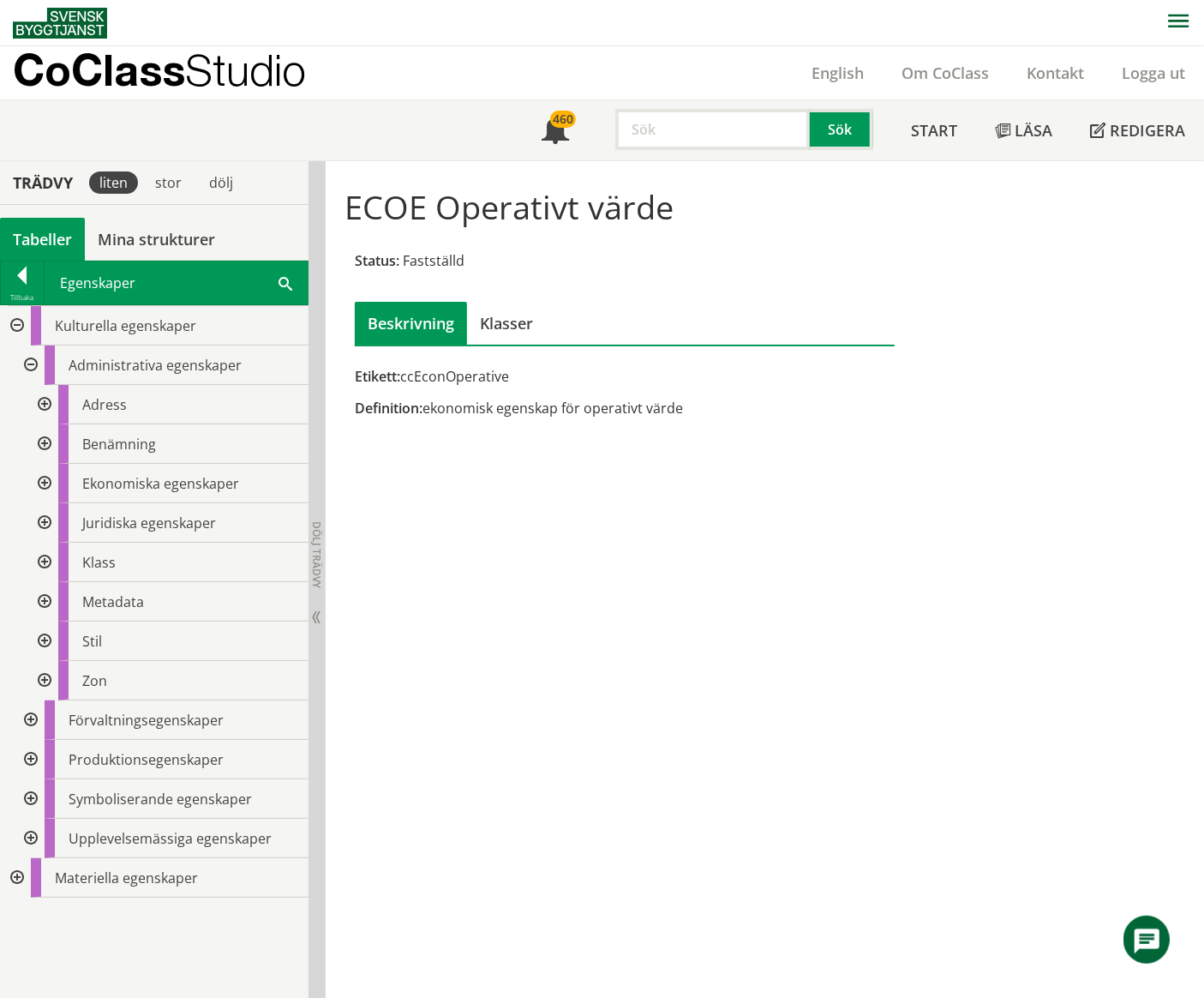
scroll to position [0, 0]
click at [41, 524] on div at bounding box center [43, 522] width 31 height 40
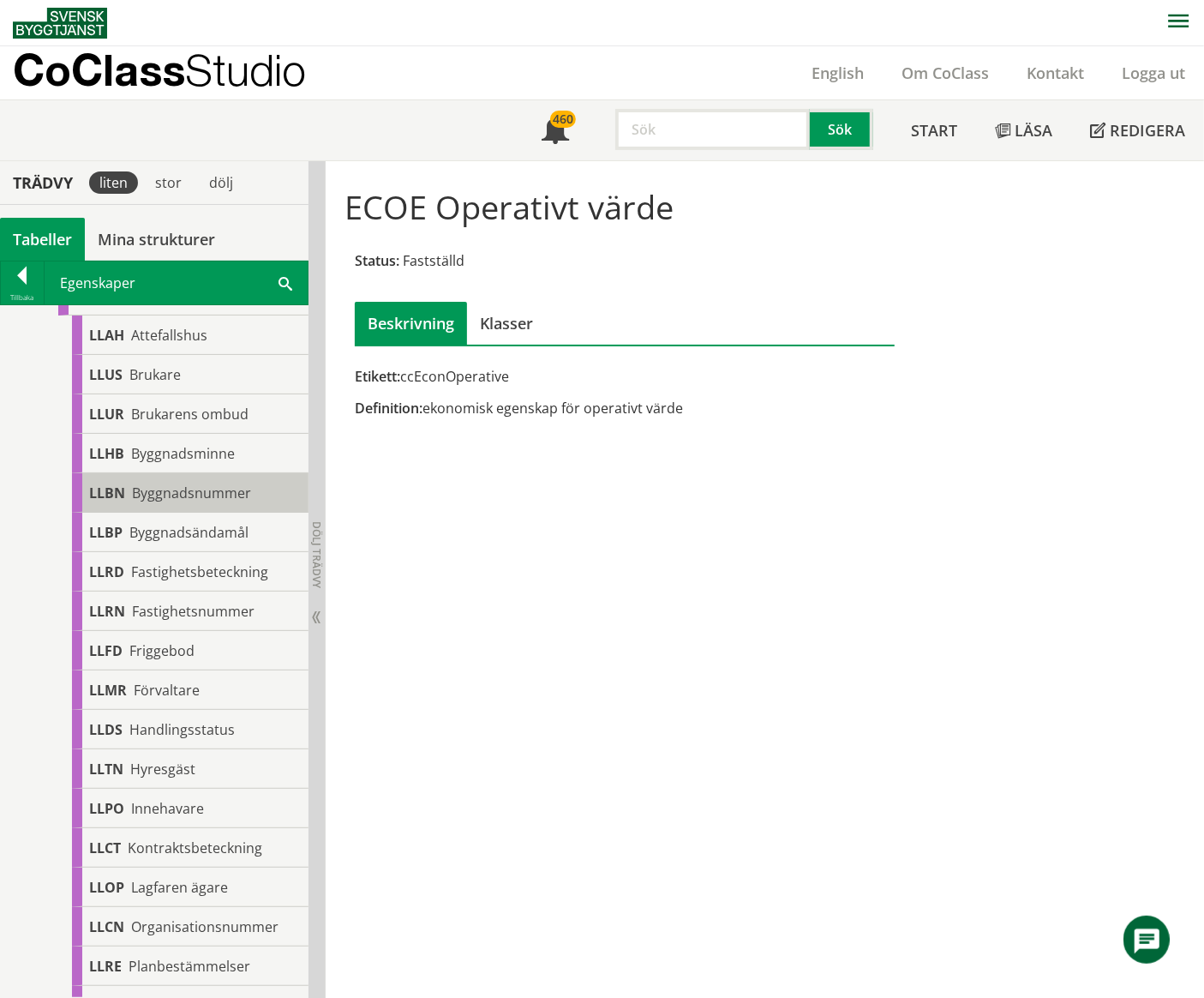
scroll to position [228, 0]
